Goal: Find specific page/section: Find specific page/section

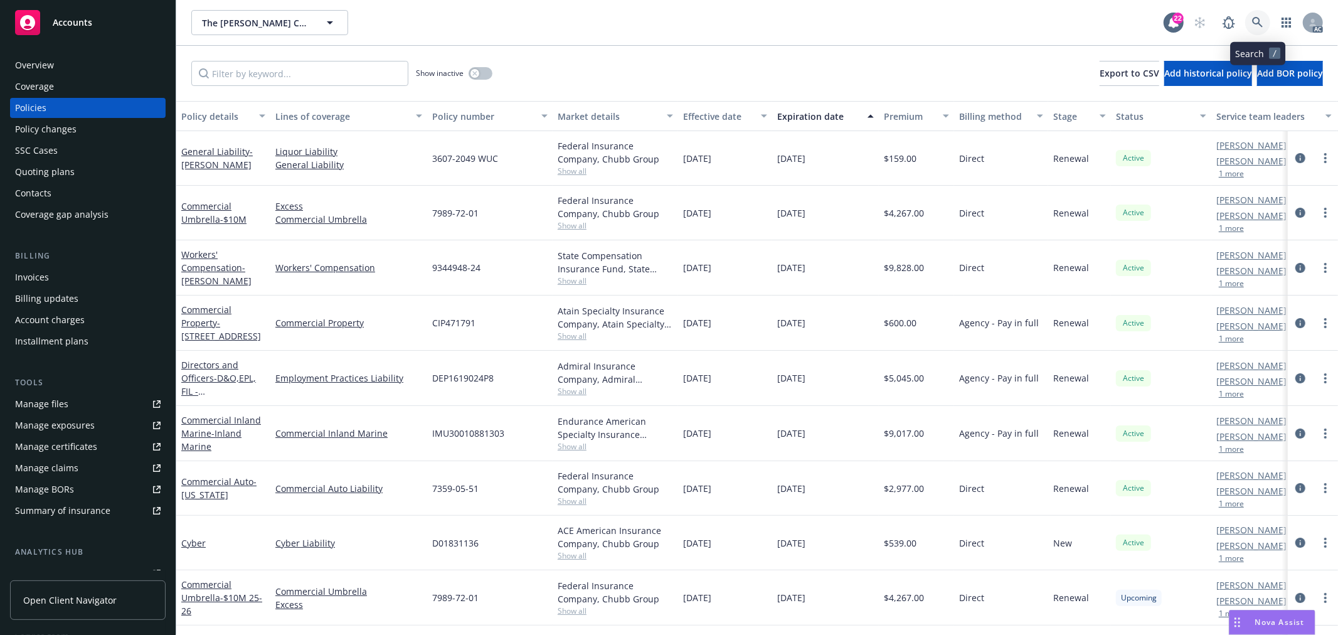
click at [1263, 20] on link at bounding box center [1257, 22] width 25 height 25
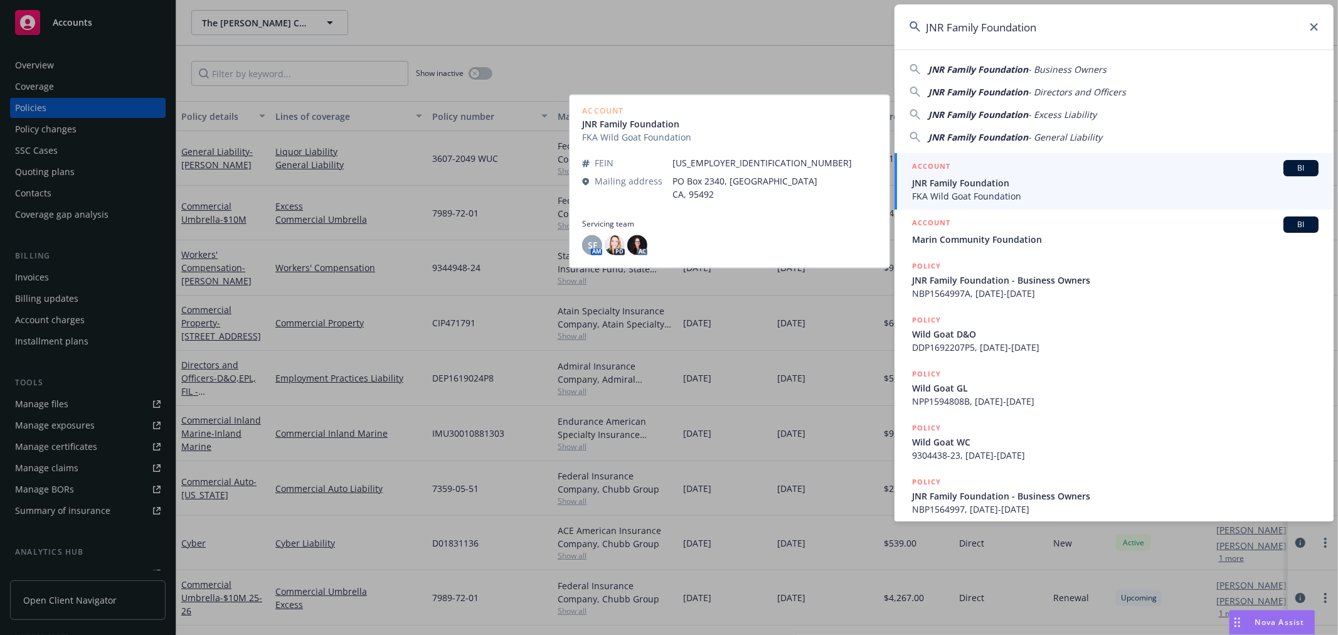
type input "JNR Family Foundation"
click at [1096, 177] on span "JNR Family Foundation" at bounding box center [1115, 182] width 406 height 13
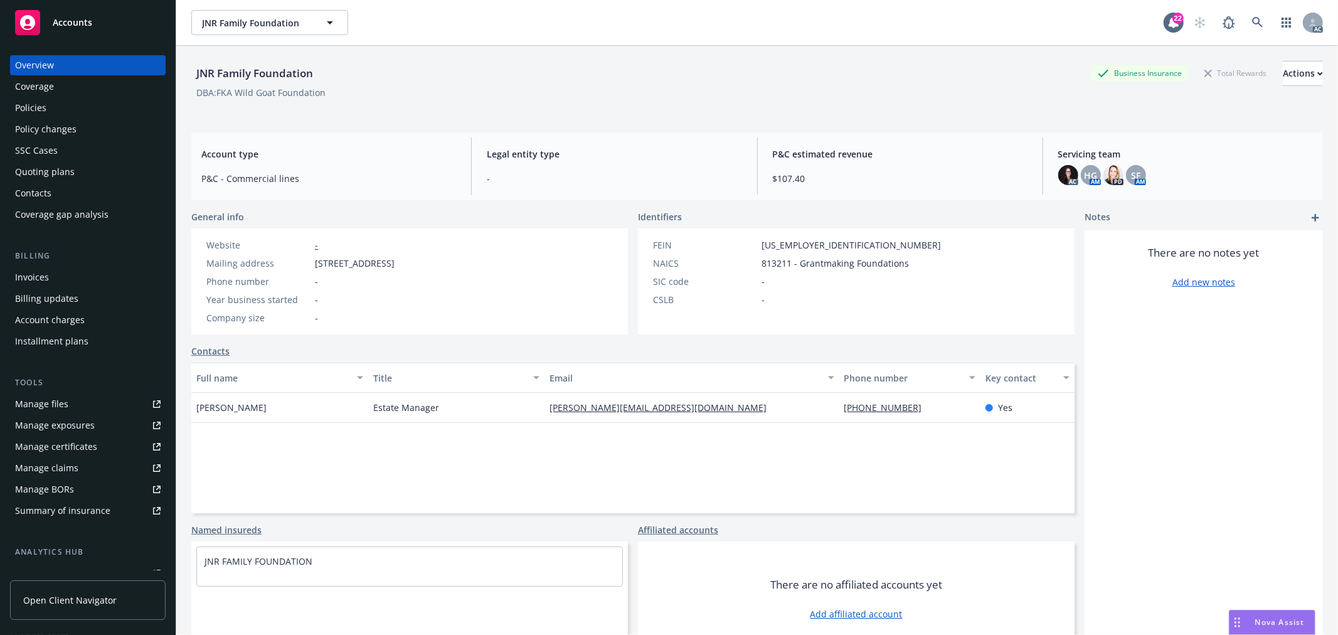
click at [71, 108] on div "Policies" at bounding box center [87, 108] width 145 height 20
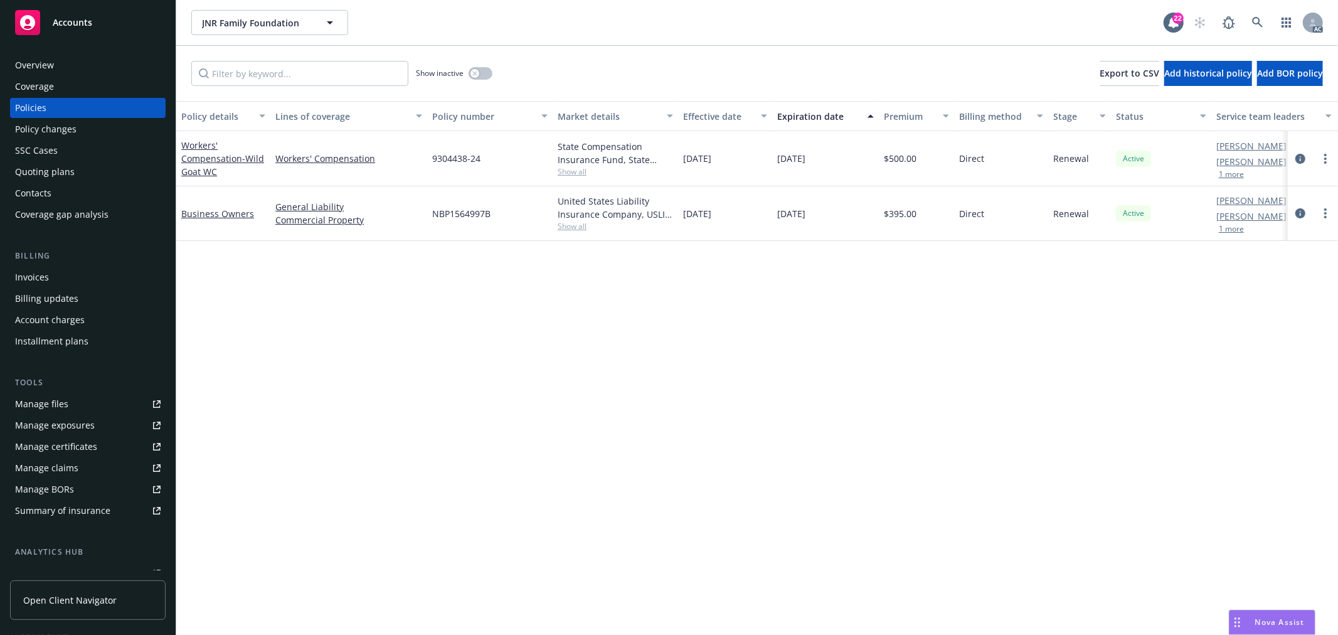
click at [578, 228] on span "Show all" at bounding box center [614, 226] width 115 height 11
click at [877, 314] on div "Policy details Lines of coverage Policy number Market details Effective date Ex…" at bounding box center [756, 368] width 1161 height 534
click at [584, 171] on span "Show all" at bounding box center [614, 171] width 115 height 11
click at [849, 303] on div "Policy details Lines of coverage Policy number Market details Effective date Ex…" at bounding box center [756, 368] width 1161 height 534
